Goal: Communication & Community: Ask a question

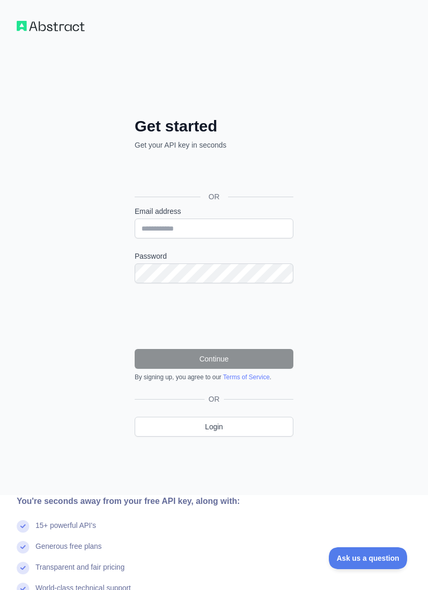
click at [248, 166] on div "Sign in with Google. Opens in new tab" at bounding box center [213, 173] width 157 height 23
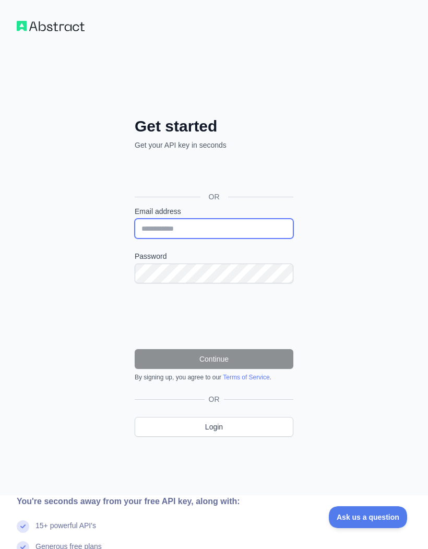
click at [221, 228] on input "Email address" at bounding box center [214, 229] width 159 height 20
type input "**********"
click at [247, 165] on div "Sign in with Google. Opens in new tab" at bounding box center [213, 173] width 157 height 23
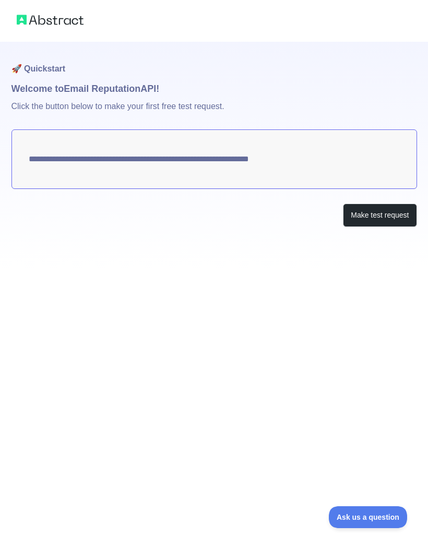
click at [386, 220] on button "Make test request" at bounding box center [380, 215] width 74 height 23
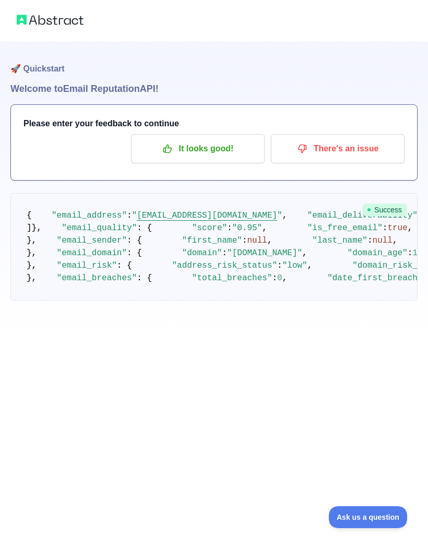
click at [238, 153] on p "It looks good!" at bounding box center [198, 149] width 118 height 18
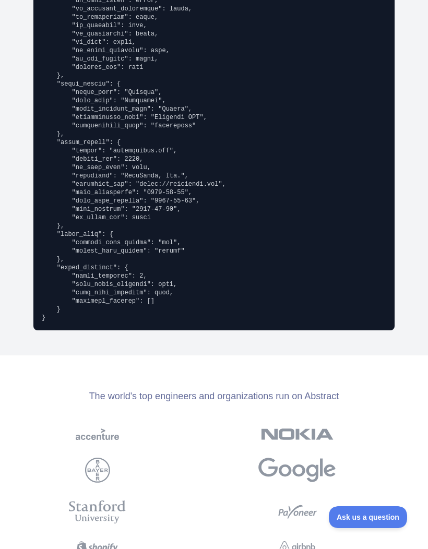
scroll to position [1805, -1]
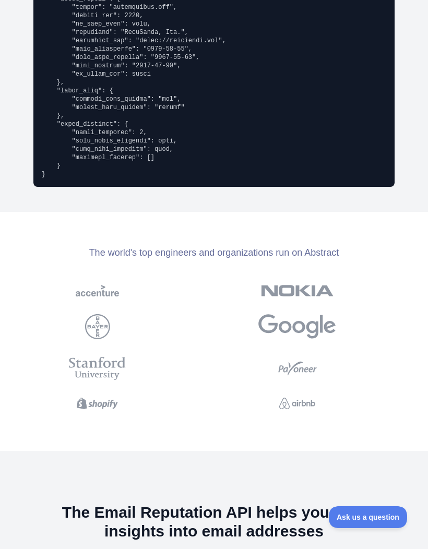
click at [366, 515] on span "Ask us a question" at bounding box center [368, 517] width 78 height 7
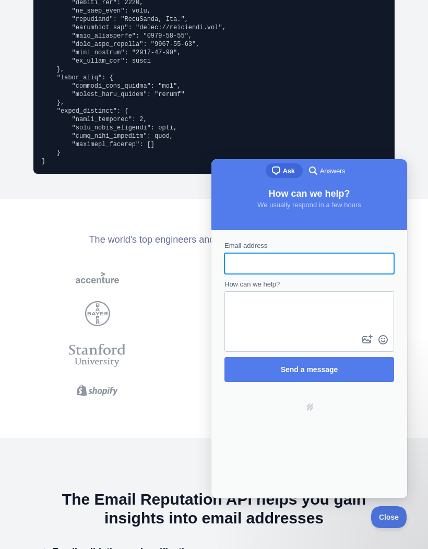
scroll to position [1942, 0]
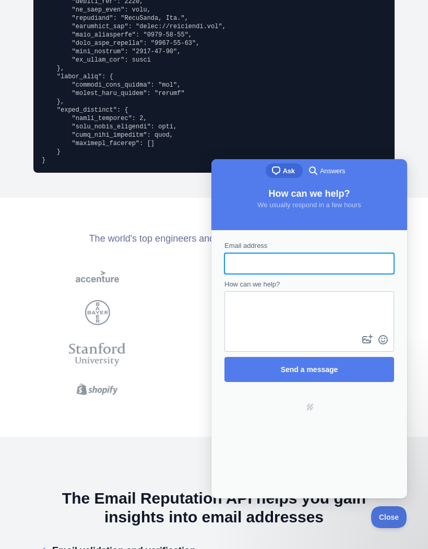
click at [329, 258] on input "Email address" at bounding box center [309, 263] width 153 height 19
type input "*"
type input "**********"
click at [314, 315] on textarea "How can we help?" at bounding box center [310, 312] width 168 height 40
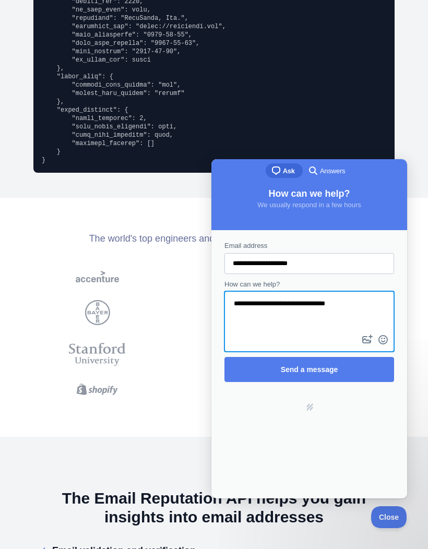
type textarea "**********"
click at [330, 371] on span "Send a message" at bounding box center [309, 369] width 57 height 8
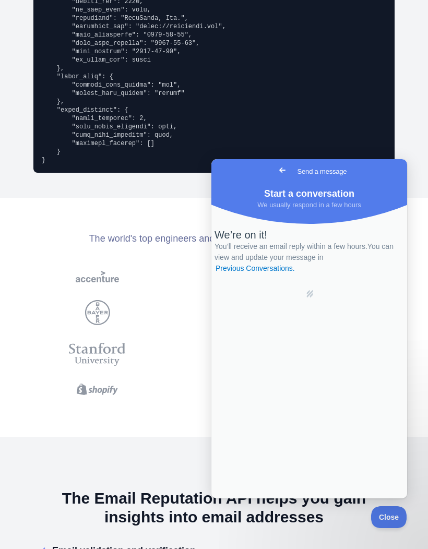
click at [276, 172] on span "Go back" at bounding box center [282, 170] width 13 height 13
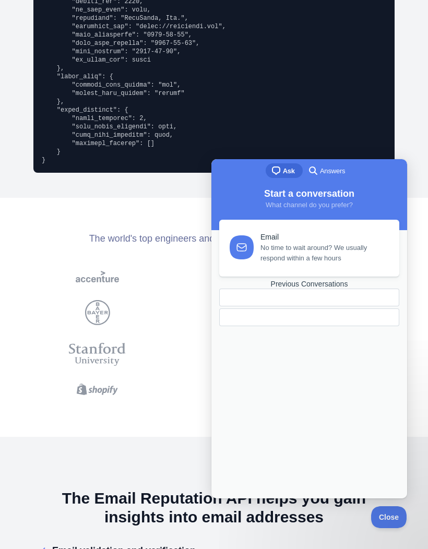
click at [311, 289] on div "Previous Conversations" at bounding box center [309, 284] width 180 height 9
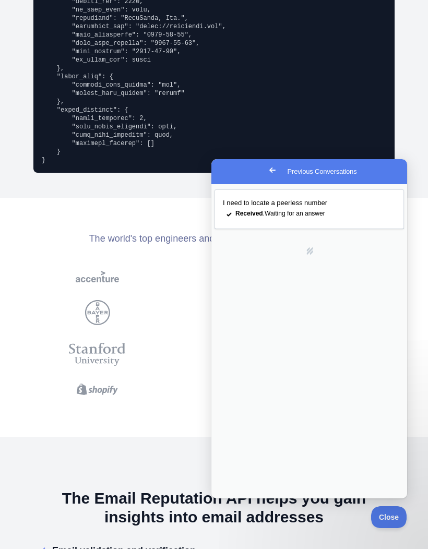
click at [266, 173] on span "Go back" at bounding box center [272, 170] width 13 height 13
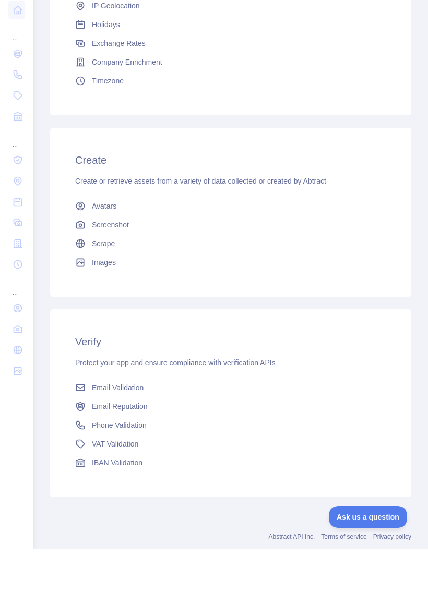
scroll to position [26, 0]
click at [131, 461] on span "Phone Validation" at bounding box center [119, 466] width 55 height 10
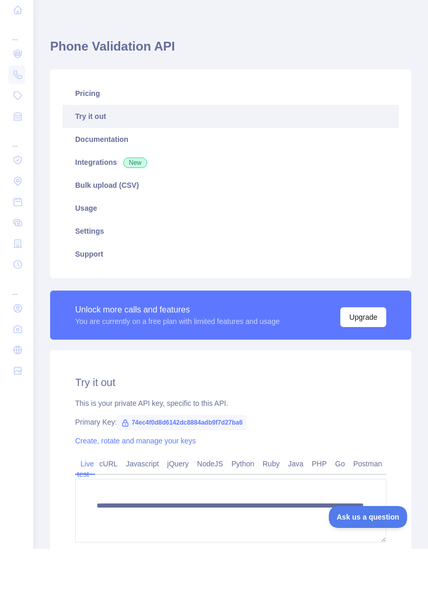
click at [108, 146] on link "Try it out" at bounding box center [231, 157] width 336 height 23
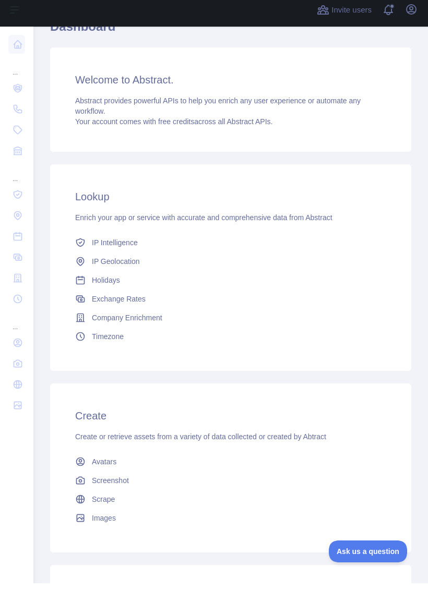
scroll to position [58, 0]
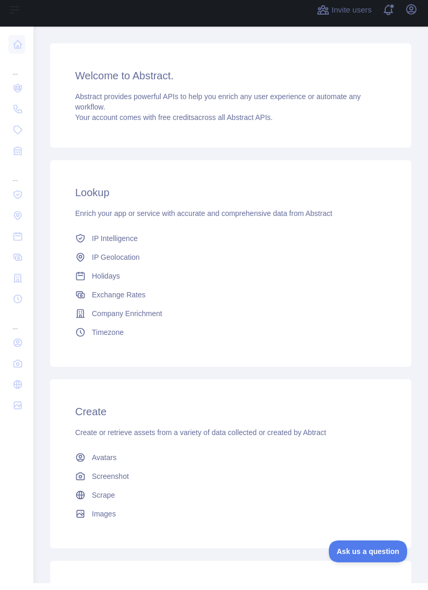
click at [102, 192] on h3 "Lookup" at bounding box center [230, 199] width 311 height 15
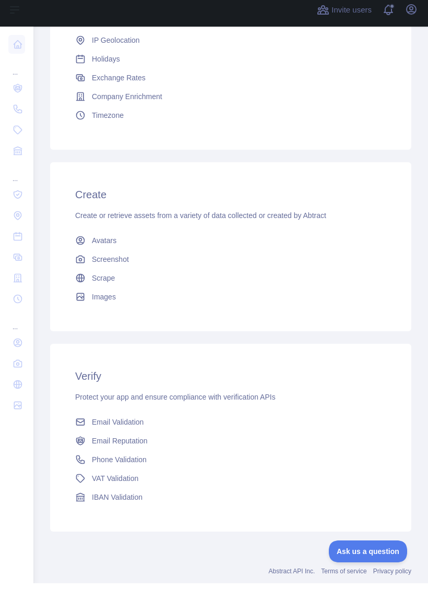
scroll to position [276, 0]
click at [103, 457] on link "Phone Validation" at bounding box center [230, 466] width 319 height 19
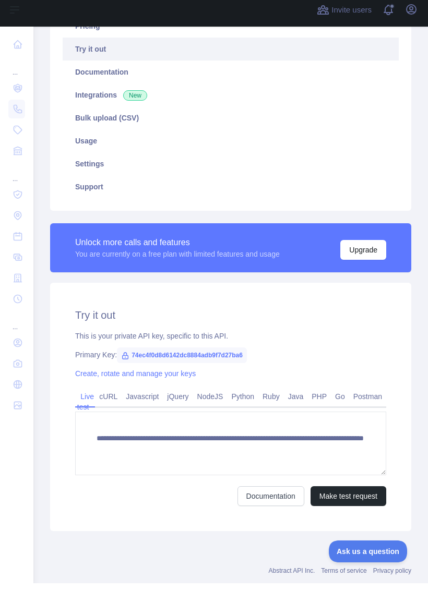
scroll to position [101, 0]
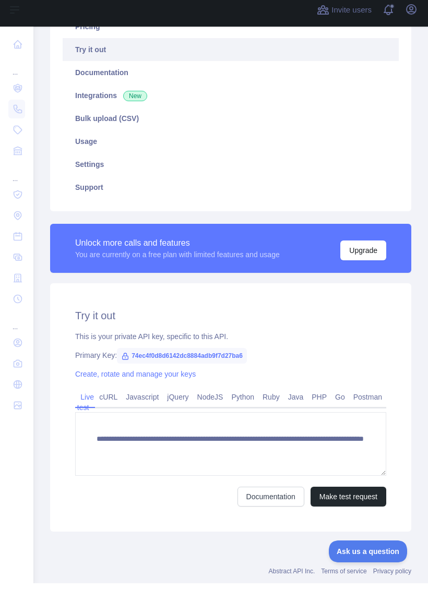
click at [332, 494] on button "Make test request" at bounding box center [349, 504] width 76 height 20
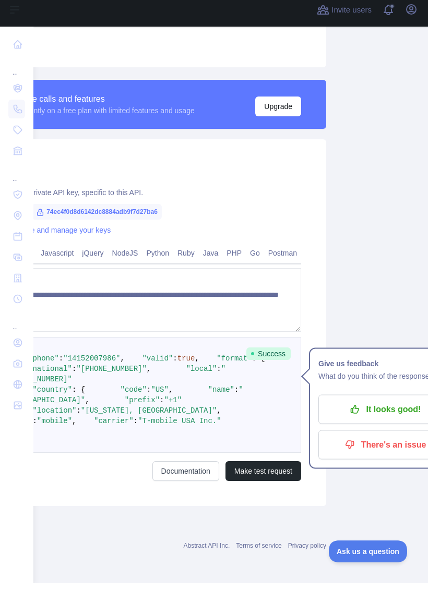
scroll to position [312, 86]
click at [364, 408] on p "It looks good!" at bounding box center [384, 417] width 118 height 18
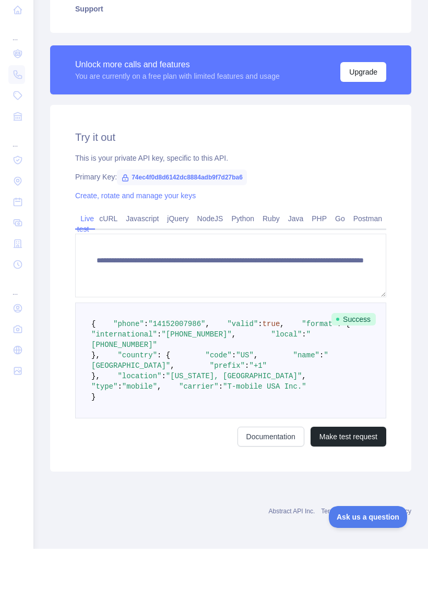
scroll to position [26, 0]
click at [341, 468] on button "Make test request" at bounding box center [349, 478] width 76 height 20
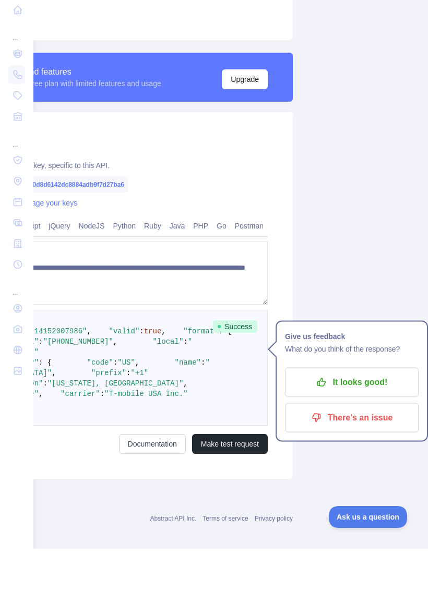
scroll to position [238, 118]
click at [349, 415] on p "It looks good!" at bounding box center [352, 424] width 118 height 18
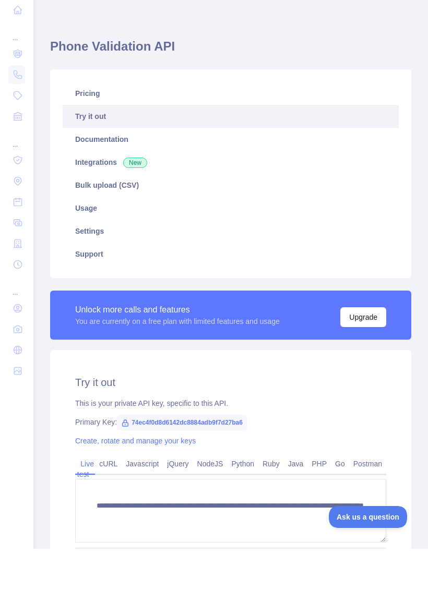
scroll to position [0, 0]
click at [104, 146] on link "Try it out" at bounding box center [231, 157] width 336 height 23
click at [101, 261] on link "Settings" at bounding box center [231, 272] width 336 height 23
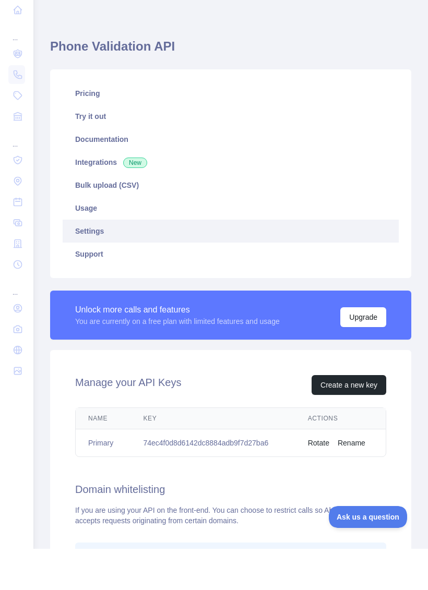
click at [91, 238] on link "Usage" at bounding box center [231, 249] width 336 height 23
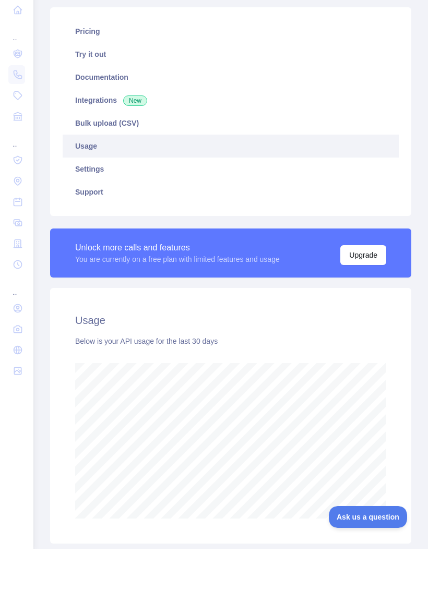
scroll to position [40, 0]
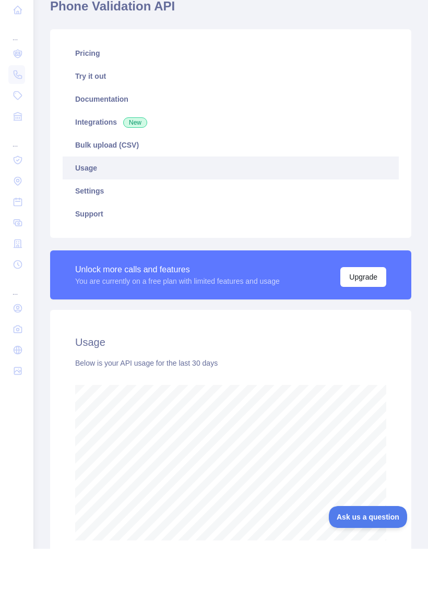
click at [98, 221] on link "Settings" at bounding box center [231, 232] width 336 height 23
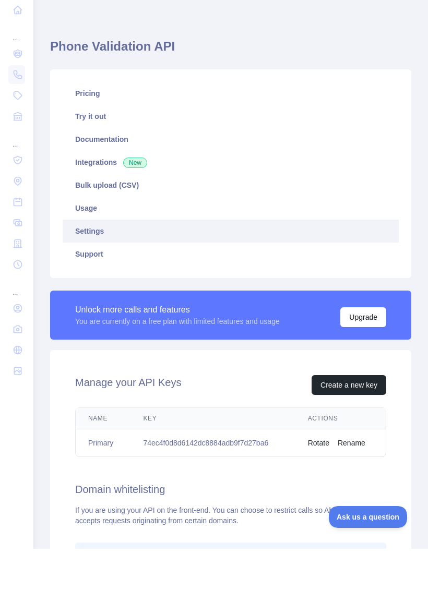
click at [94, 284] on link "Support" at bounding box center [231, 295] width 336 height 23
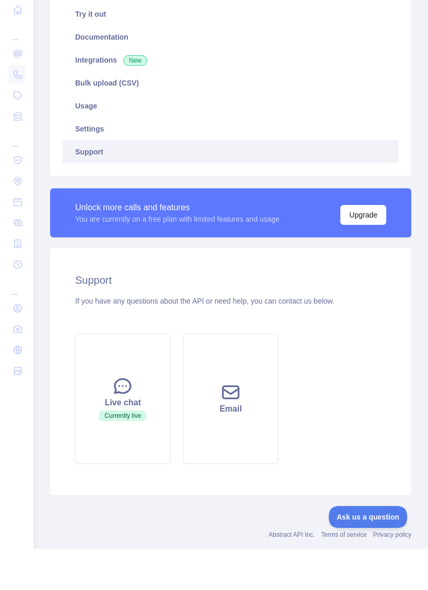
scroll to position [100, 0]
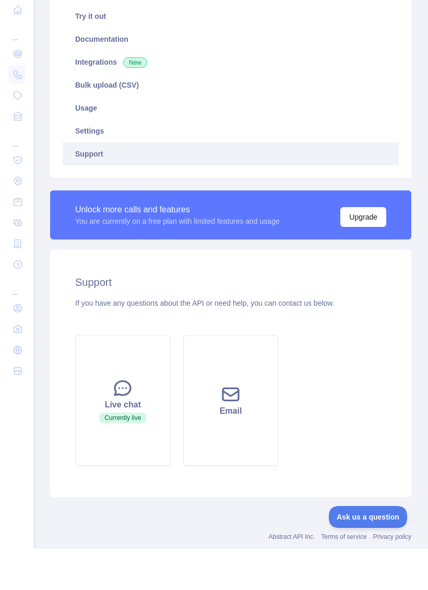
click at [129, 419] on icon at bounding box center [122, 429] width 21 height 21
click at [123, 419] on icon at bounding box center [122, 429] width 21 height 21
click at [127, 419] on icon at bounding box center [122, 429] width 21 height 21
click at [365, 515] on span "Ask us a question" at bounding box center [368, 517] width 78 height 7
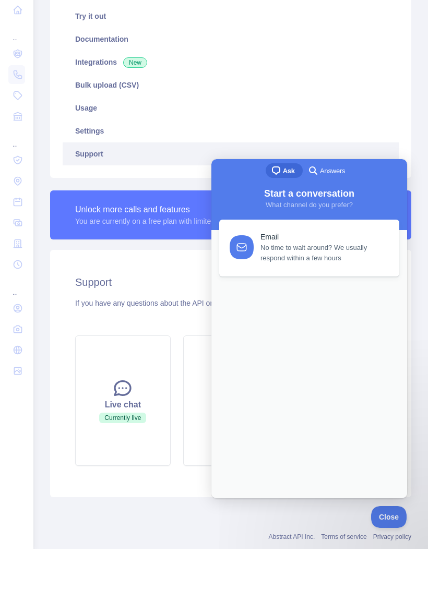
scroll to position [0, 0]
click at [330, 326] on link "Previous Conversations" at bounding box center [309, 303] width 180 height 46
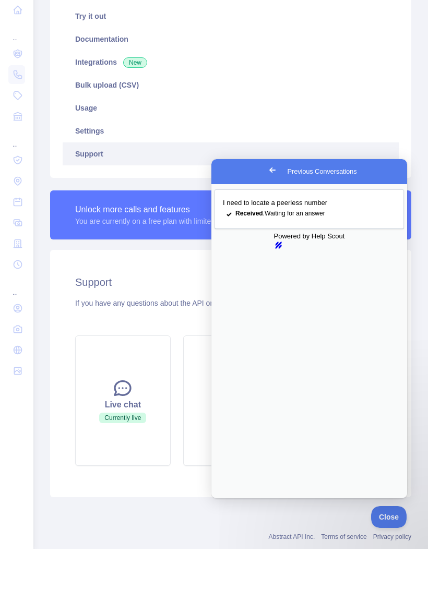
click at [313, 470] on div "I need to locate a peerless number checkmark Received . Waiting for an answer P…" at bounding box center [309, 341] width 196 height 314
click at [346, 213] on link "I need to locate a peerless number checkmark Received . Waiting for an answer" at bounding box center [309, 209] width 189 height 40
click at [231, 499] on button "Close" at bounding box center [221, 506] width 19 height 14
click at [266, 166] on span "Go back" at bounding box center [272, 170] width 13 height 13
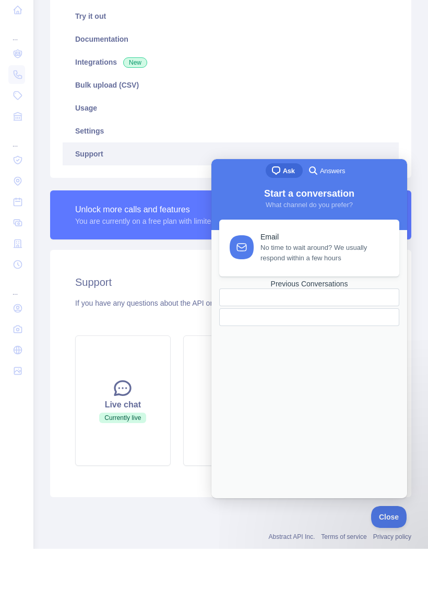
click at [288, 169] on span "Ask" at bounding box center [289, 171] width 12 height 10
click at [297, 317] on div at bounding box center [285, 317] width 114 height 0
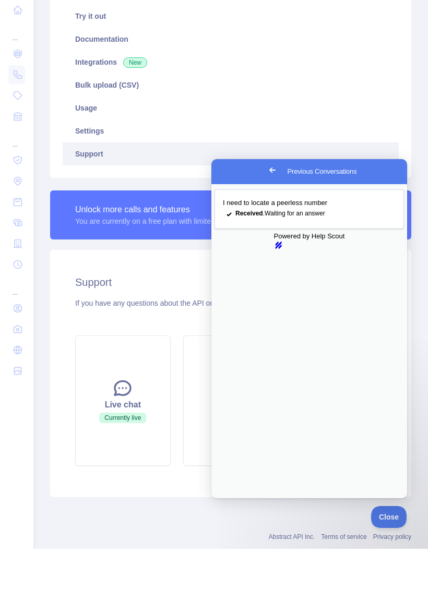
click at [312, 250] on link "hs-logo" at bounding box center [309, 245] width 71 height 8
